Goal: Task Accomplishment & Management: Use online tool/utility

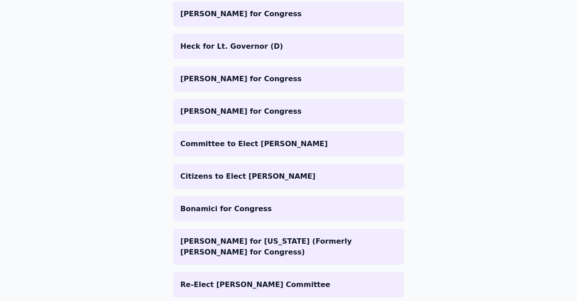
scroll to position [584, 0]
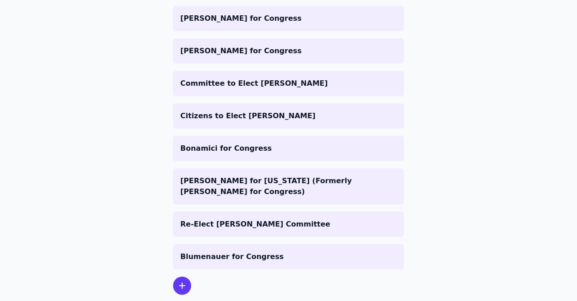
click at [182, 280] on icon at bounding box center [182, 285] width 11 height 11
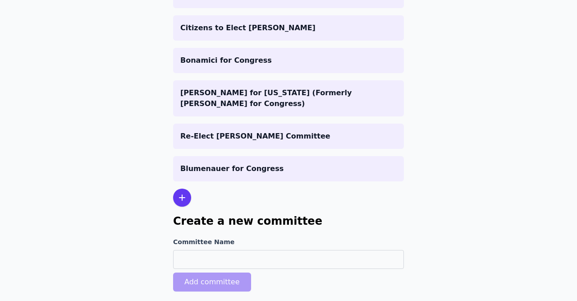
drag, startPoint x: 240, startPoint y: 226, endPoint x: 237, endPoint y: 232, distance: 6.7
click at [237, 237] on div "Committee Name Add committee" at bounding box center [288, 264] width 231 height 54
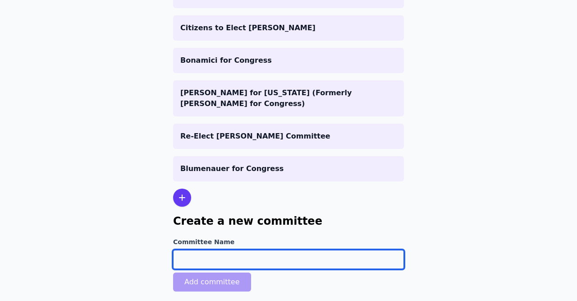
click at [234, 250] on input "Committee Name" at bounding box center [288, 259] width 231 height 19
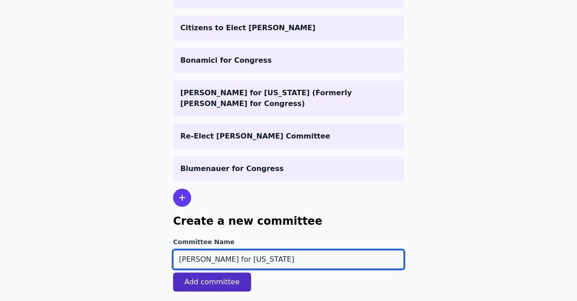
type input "[PERSON_NAME] for [US_STATE]"
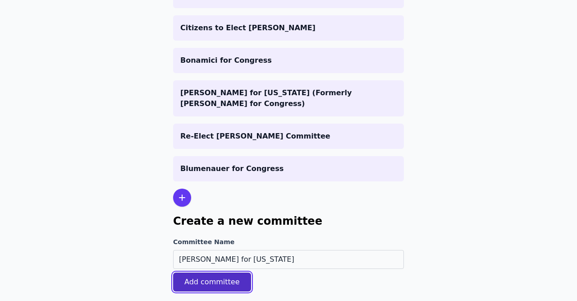
click at [211, 272] on button "Add committee" at bounding box center [212, 281] width 78 height 19
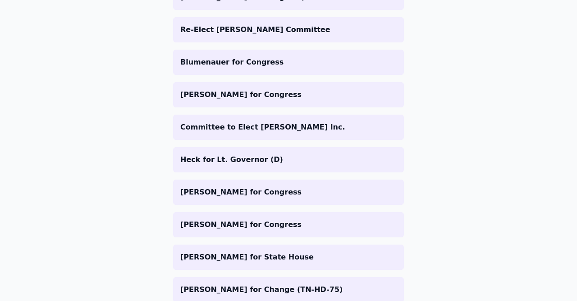
scroll to position [647, 0]
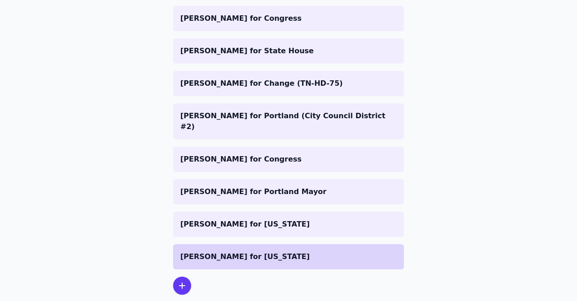
click at [226, 251] on p "[PERSON_NAME] for [US_STATE]" at bounding box center [288, 256] width 216 height 11
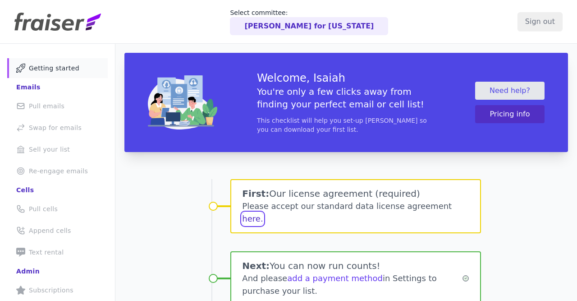
click at [263, 212] on button "here." at bounding box center [252, 218] width 21 height 13
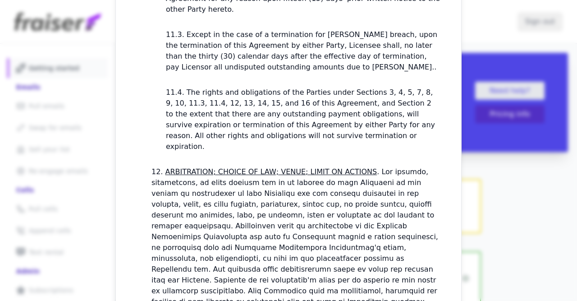
scroll to position [2770, 0]
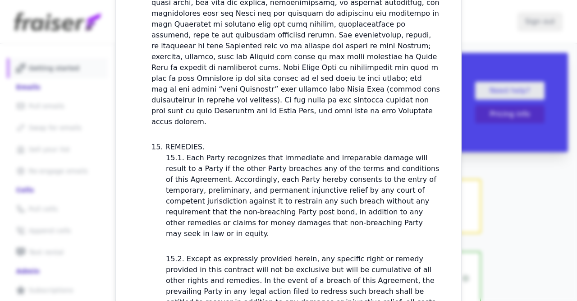
checkbox input "true"
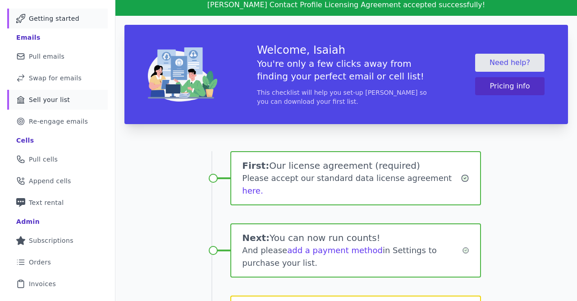
scroll to position [37, 0]
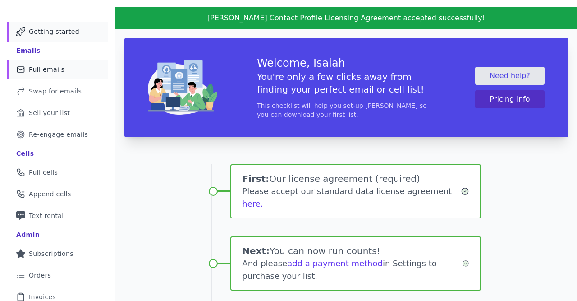
click at [47, 65] on span "Pull emails" at bounding box center [47, 69] width 36 height 9
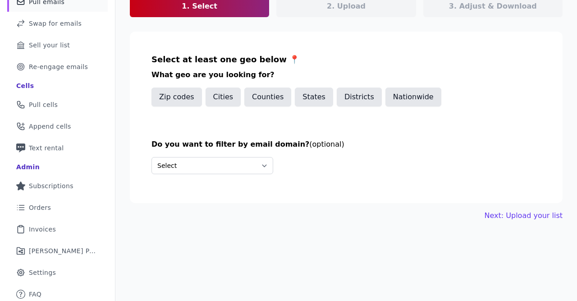
scroll to position [105, 0]
click at [315, 95] on button "States" at bounding box center [314, 96] width 38 height 19
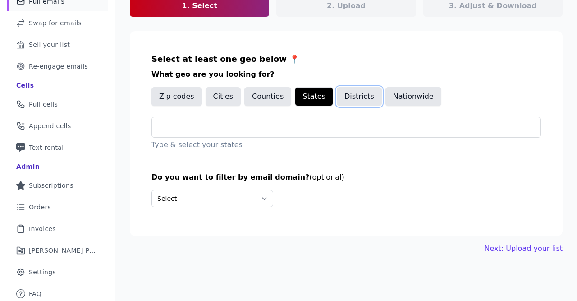
click at [366, 88] on button "Districts" at bounding box center [359, 96] width 45 height 19
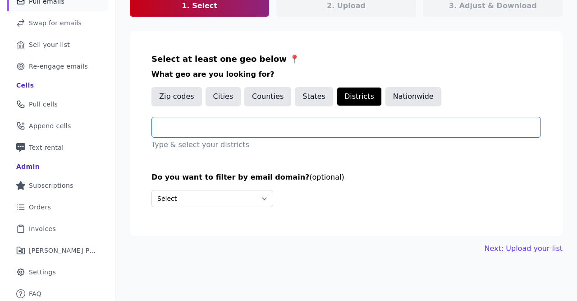
click at [304, 126] on input "text" at bounding box center [350, 127] width 382 height 11
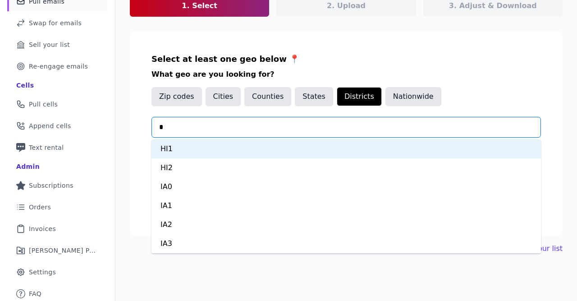
type input "**"
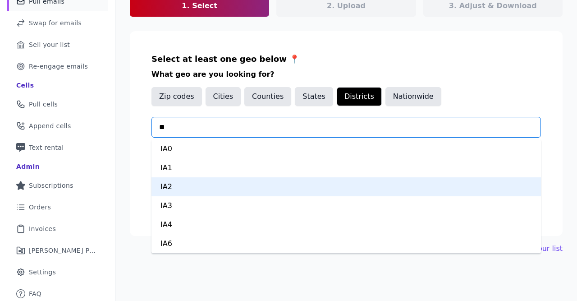
click at [254, 187] on div "IA2" at bounding box center [347, 186] width 390 height 19
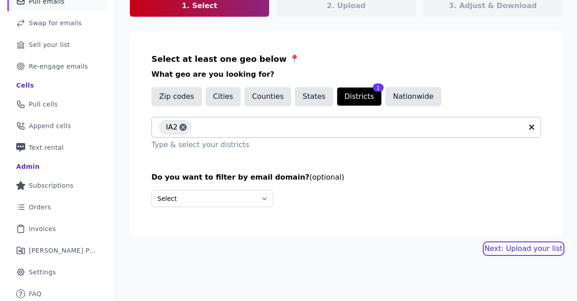
click at [533, 249] on link "Next: Upload your list" at bounding box center [524, 248] width 78 height 11
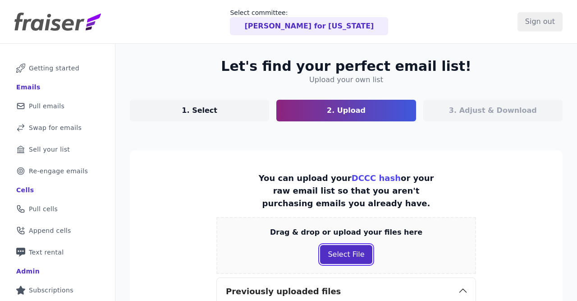
click at [335, 252] on button "Select File" at bounding box center [346, 254] width 52 height 19
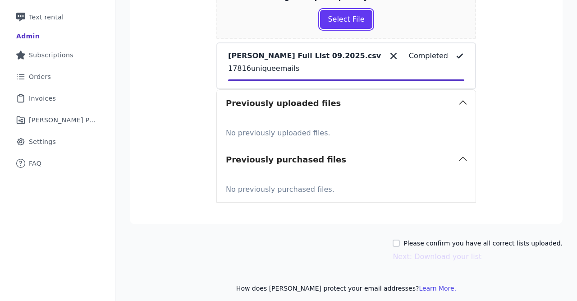
scroll to position [240, 0]
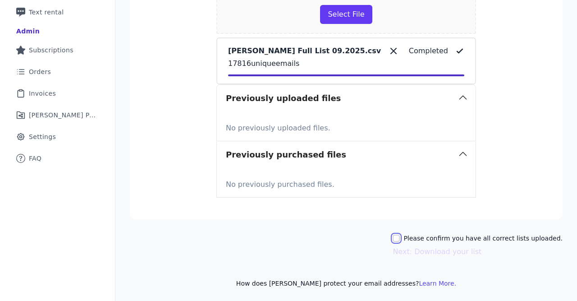
click at [400, 234] on input "Please confirm you have all correct lists uploaded." at bounding box center [396, 237] width 7 height 7
checkbox input "true"
click at [422, 252] on button "Next: Download your list" at bounding box center [437, 251] width 89 height 11
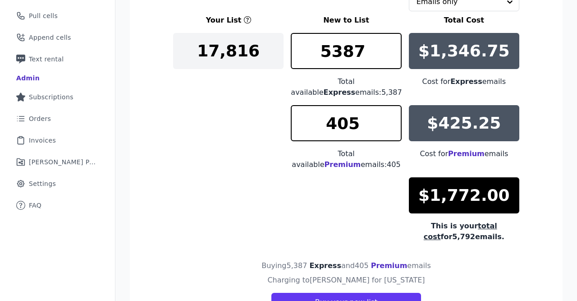
scroll to position [211, 0]
